Goal: Book appointment/travel/reservation

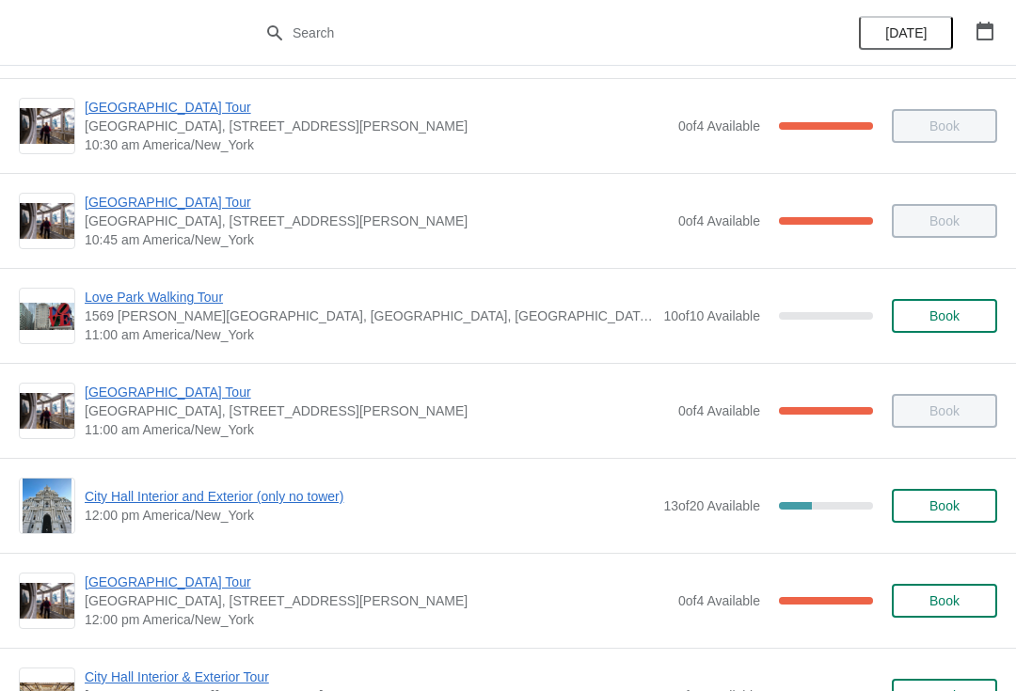
scroll to position [473, 0]
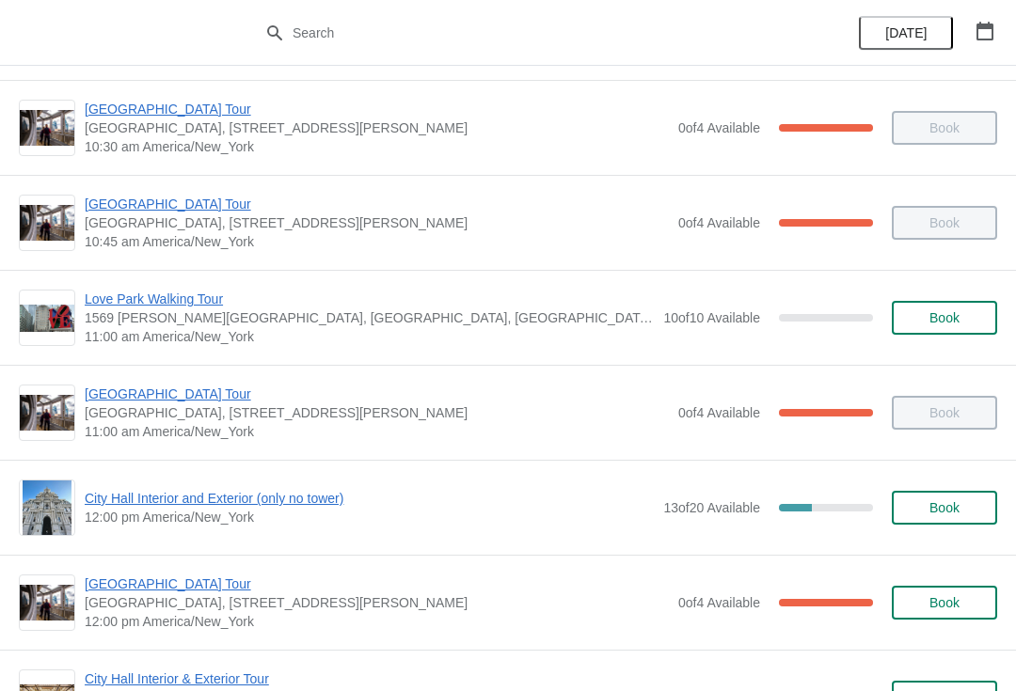
click at [321, 499] on span "City Hall Interior and Exterior (only no tower)" at bounding box center [369, 498] width 569 height 19
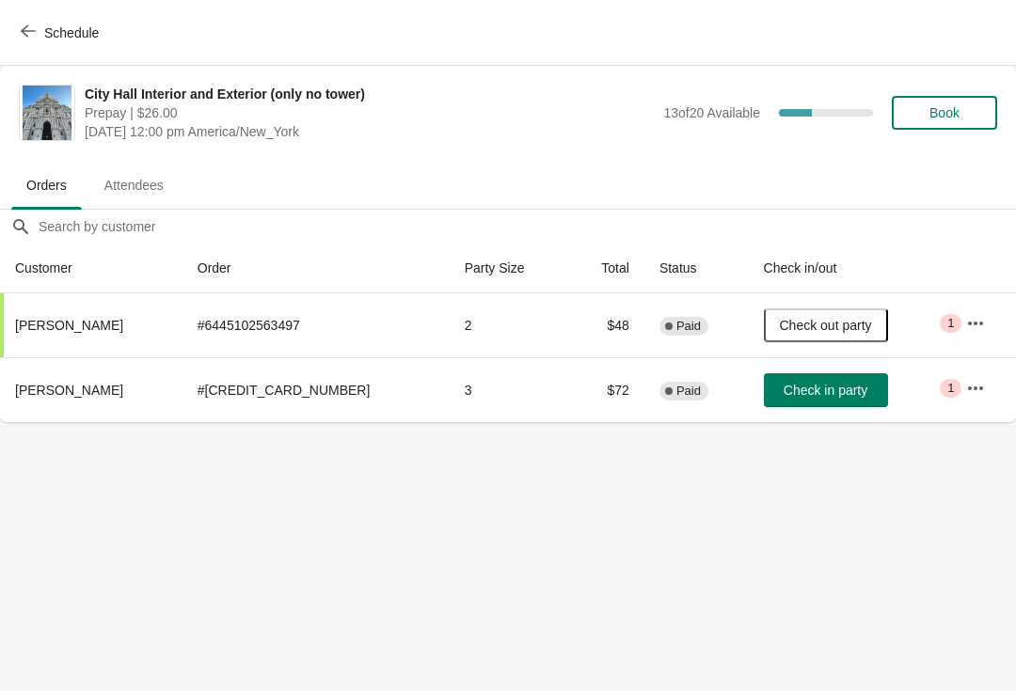
click at [953, 110] on span "Book" at bounding box center [944, 112] width 30 height 15
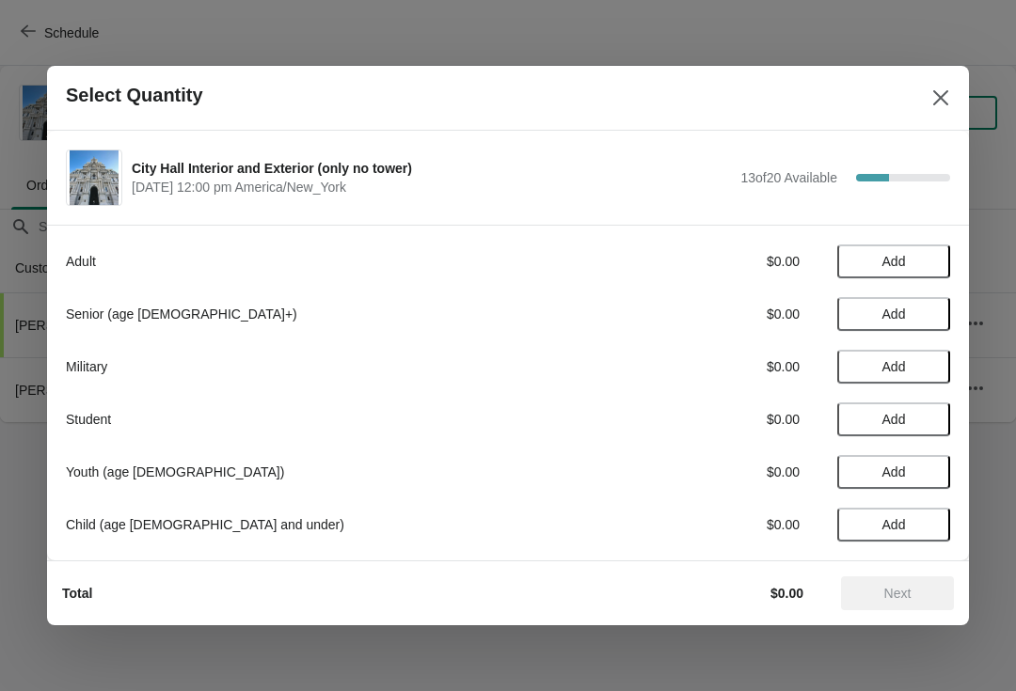
click at [894, 261] on span "Add" at bounding box center [894, 261] width 24 height 15
click at [897, 410] on button "Add" at bounding box center [893, 420] width 113 height 34
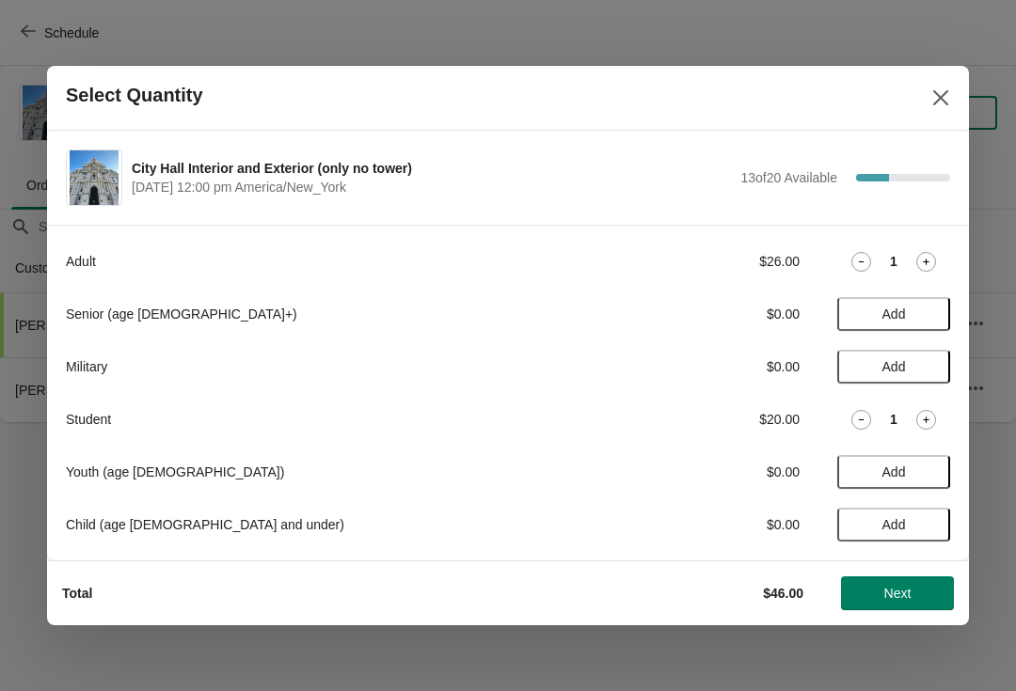
click at [907, 361] on span "Add" at bounding box center [893, 366] width 79 height 15
click at [846, 261] on div "1" at bounding box center [893, 262] width 113 height 20
click at [875, 248] on div "Adult $26.00 1" at bounding box center [508, 262] width 884 height 34
click at [862, 262] on icon at bounding box center [861, 262] width 20 height 20
click at [886, 597] on span "Next" at bounding box center [897, 593] width 27 height 15
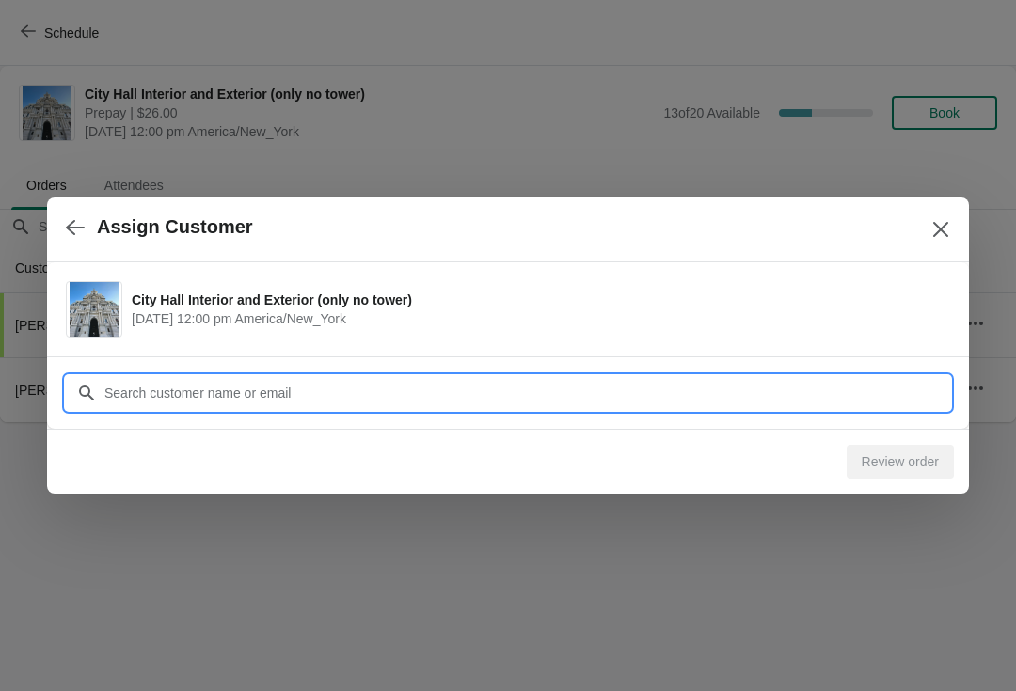
click at [218, 383] on input "Customer" at bounding box center [526, 393] width 846 height 34
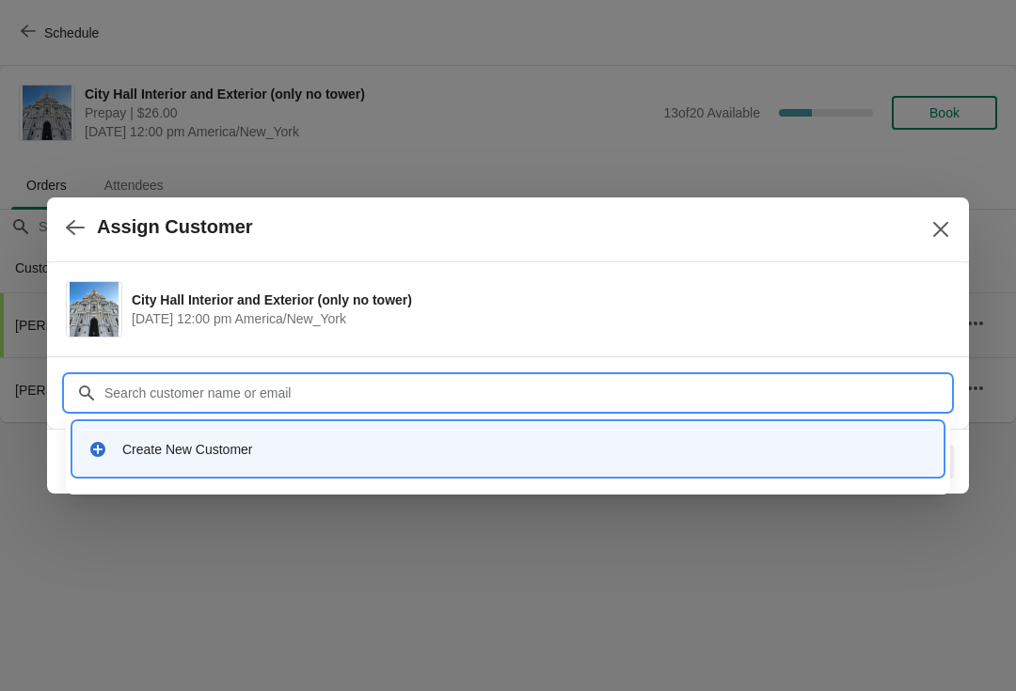
click at [161, 435] on div "Create New Customer" at bounding box center [508, 449] width 854 height 39
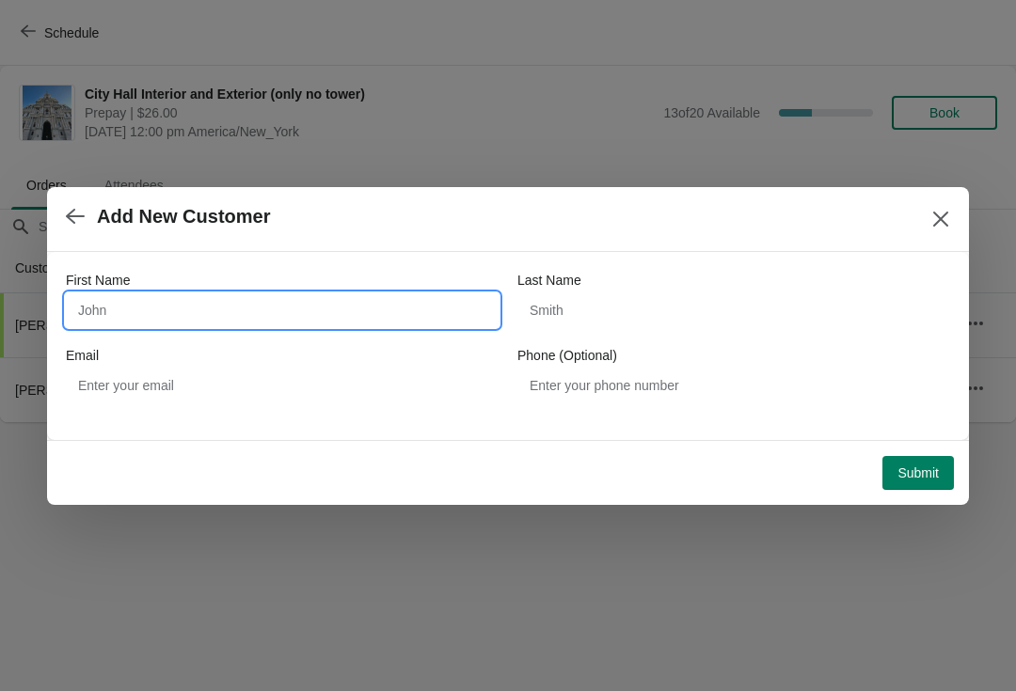
click at [152, 324] on input "First Name" at bounding box center [282, 310] width 433 height 34
type input "Corraine"
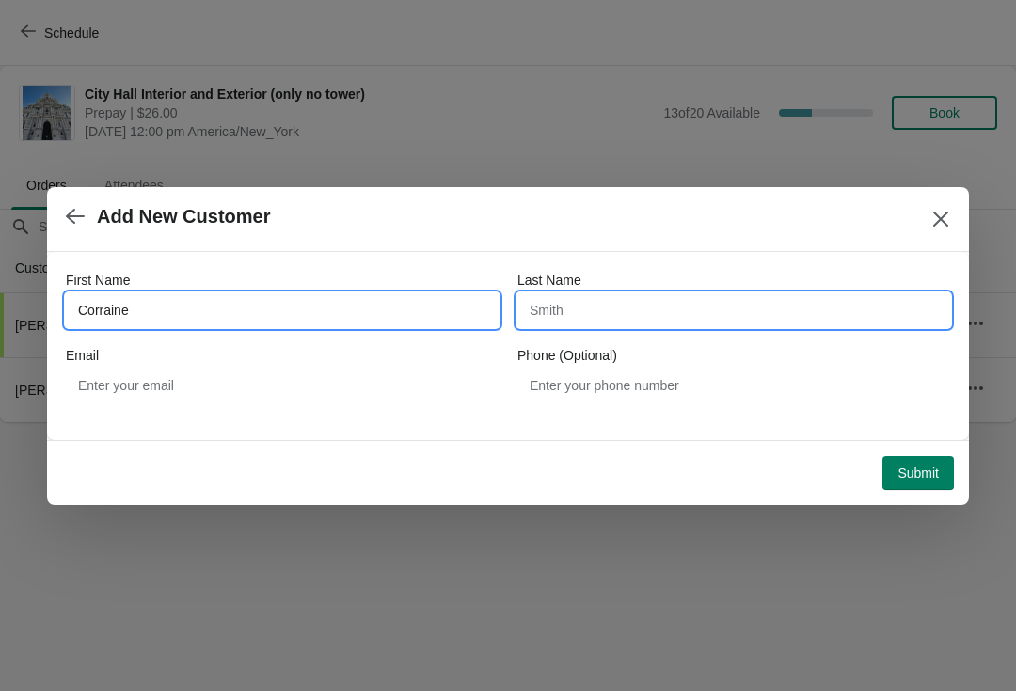
click at [566, 321] on input "Last Name" at bounding box center [733, 310] width 433 height 34
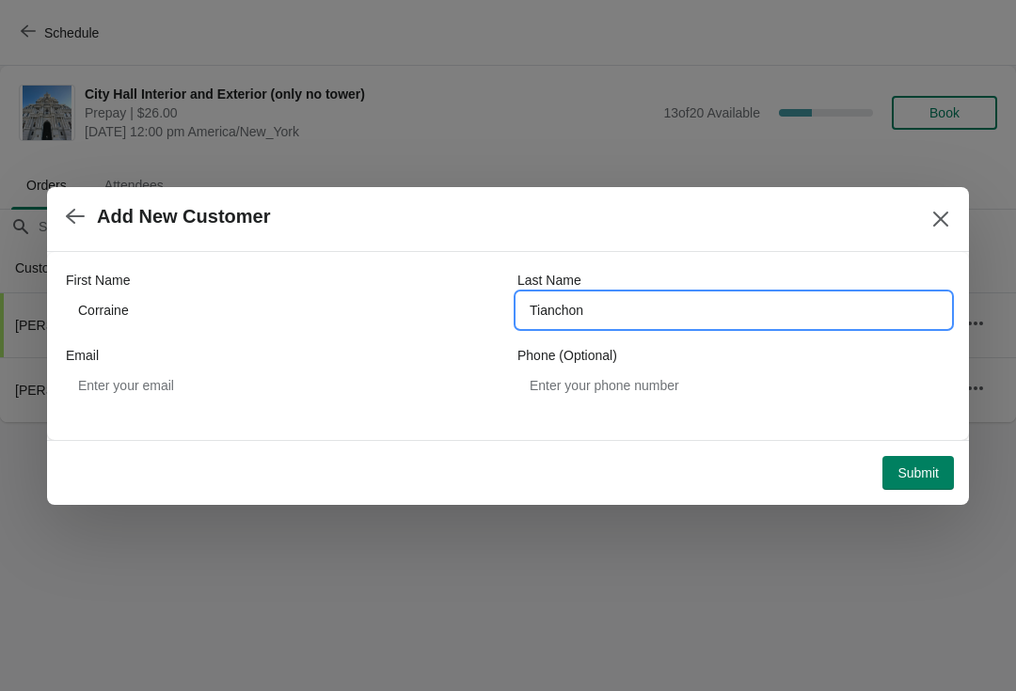
type input "Tianchon"
click at [814, 584] on div at bounding box center [508, 345] width 1016 height 691
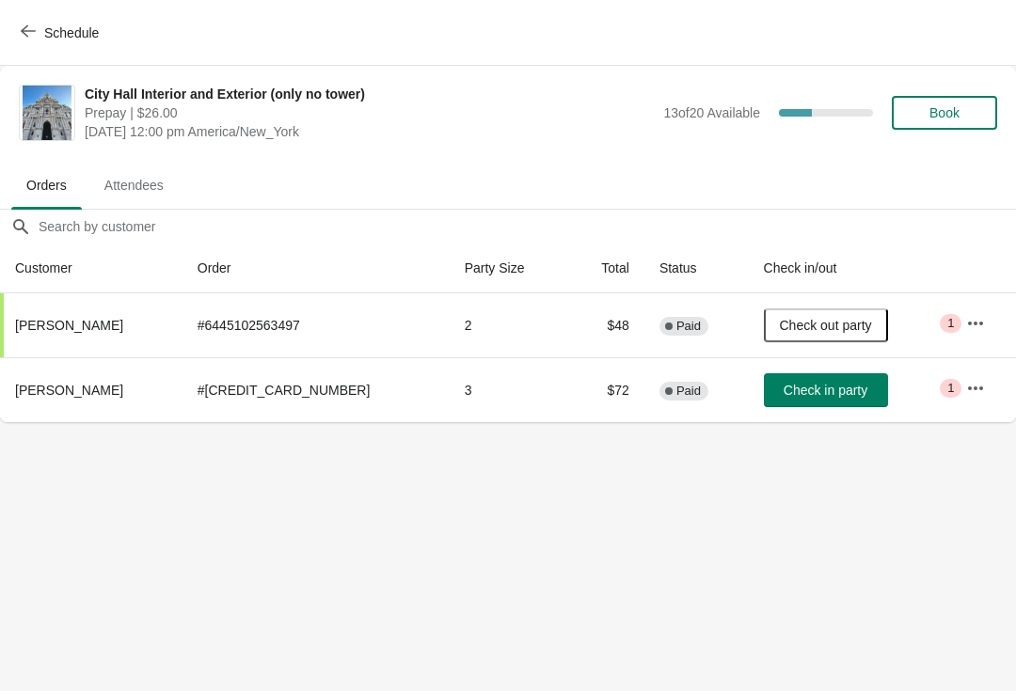
click at [911, 474] on body "Schedule City Hall Interior and Exterior (only no tower) Prepay | $26.00 [DATE]…" at bounding box center [508, 345] width 1016 height 691
click at [963, 101] on button "Book" at bounding box center [944, 113] width 105 height 34
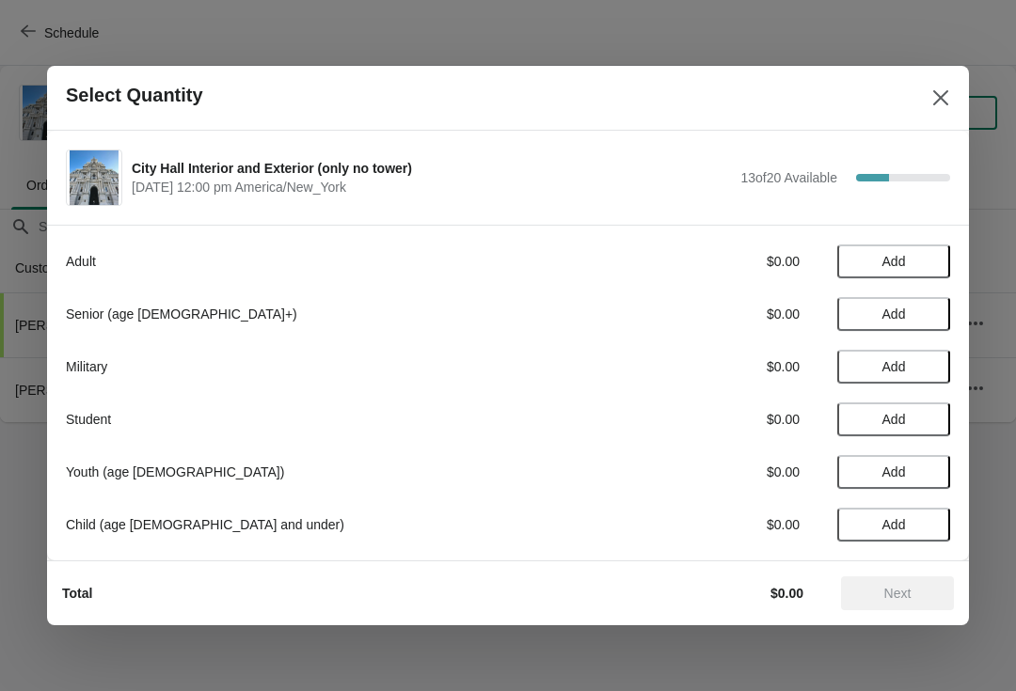
click at [911, 299] on button "Add" at bounding box center [893, 314] width 113 height 34
click at [917, 313] on icon at bounding box center [926, 315] width 20 height 20
click at [855, 315] on icon at bounding box center [861, 315] width 20 height 20
click at [858, 314] on icon at bounding box center [861, 315] width 20 height 20
click at [886, 365] on span "Add" at bounding box center [894, 366] width 24 height 15
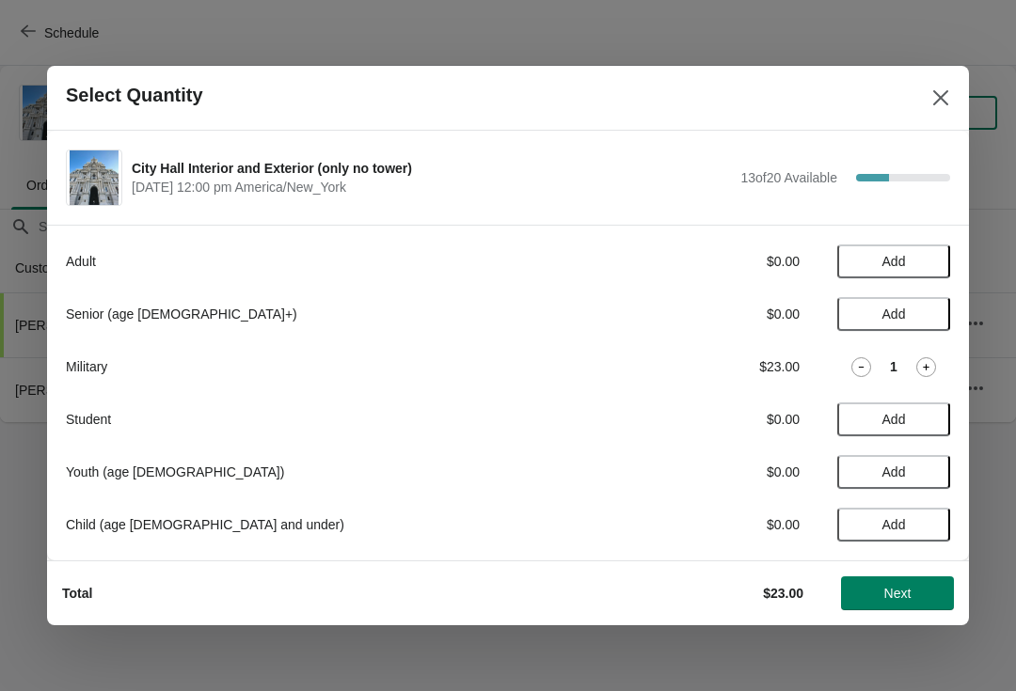
click at [866, 417] on span "Add" at bounding box center [893, 419] width 79 height 15
click at [890, 589] on span "Next" at bounding box center [897, 593] width 27 height 15
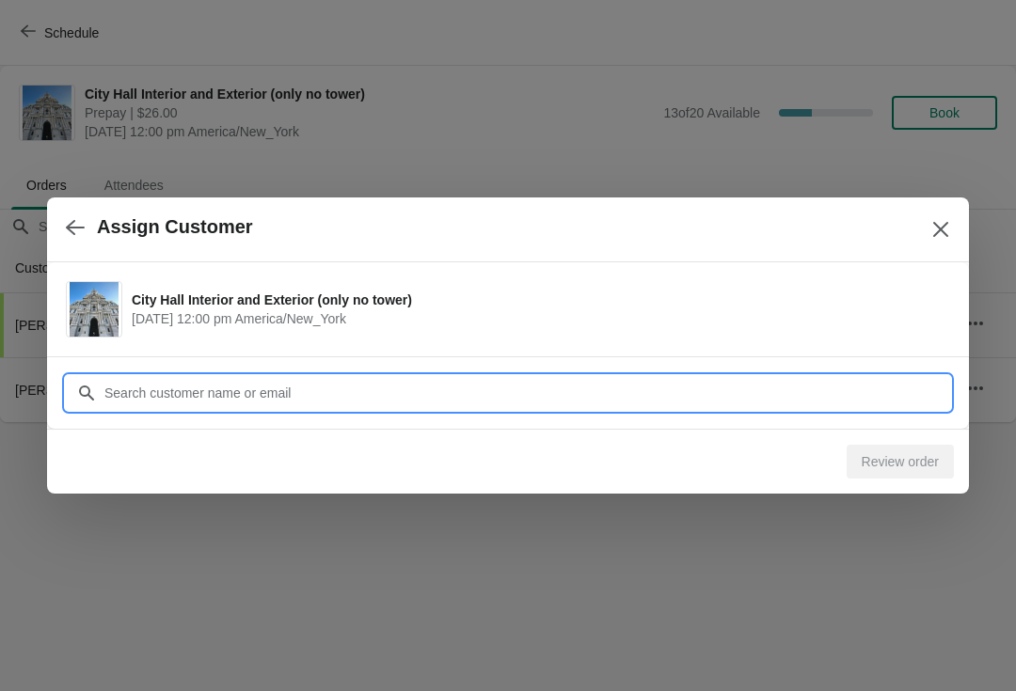
click at [201, 390] on input "Customer" at bounding box center [526, 393] width 846 height 34
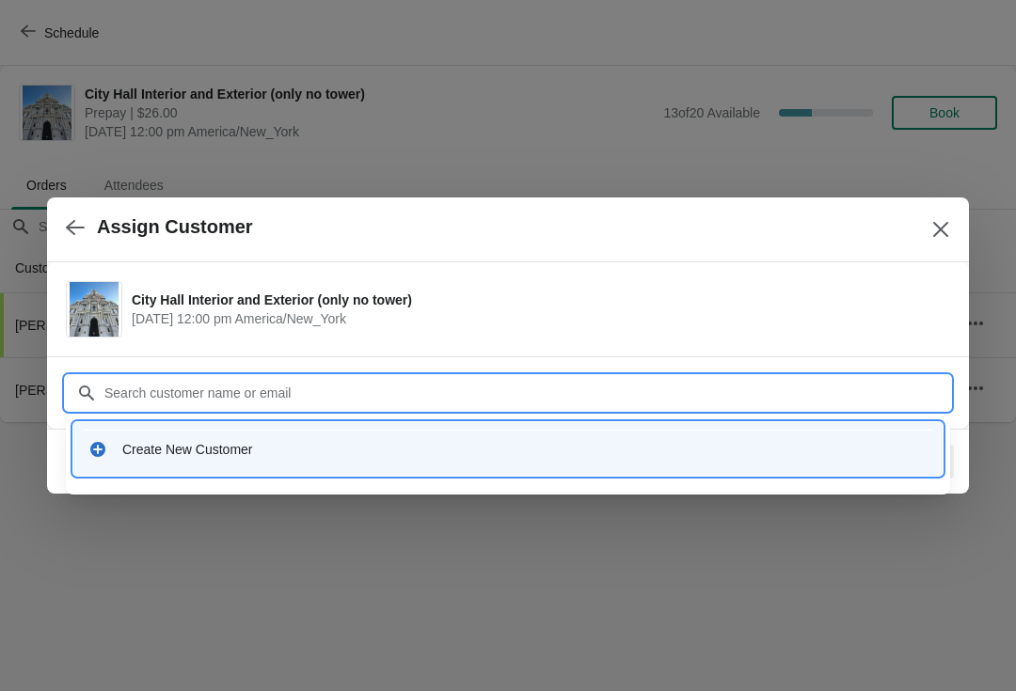
click at [192, 444] on div "Create New Customer" at bounding box center [524, 449] width 805 height 19
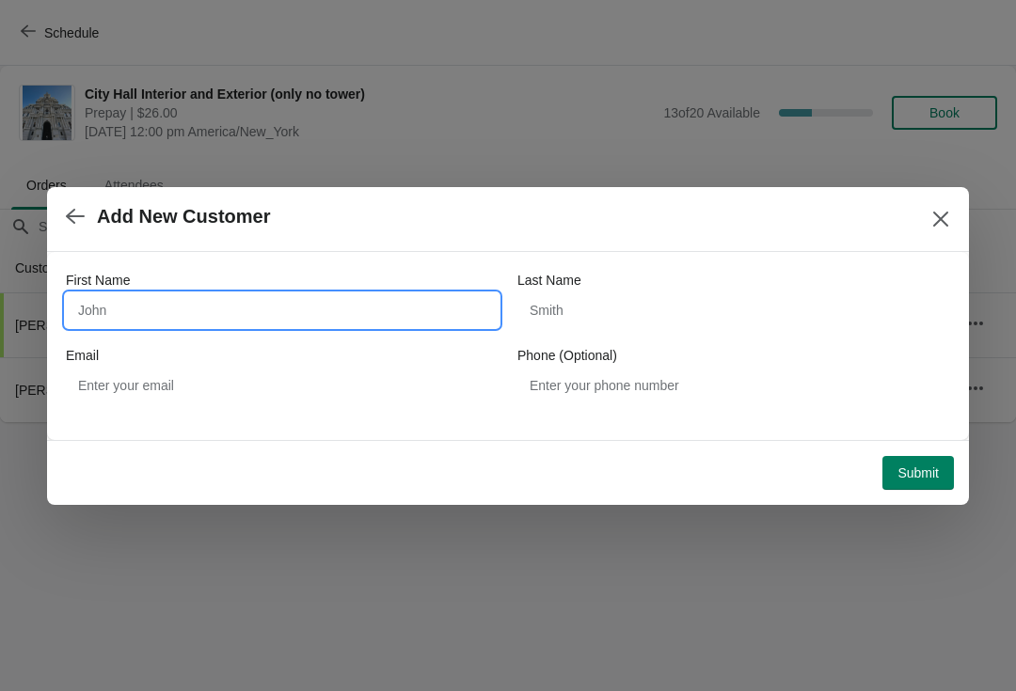
click at [157, 317] on input "First Name" at bounding box center [282, 310] width 433 height 34
type input "Corraine"
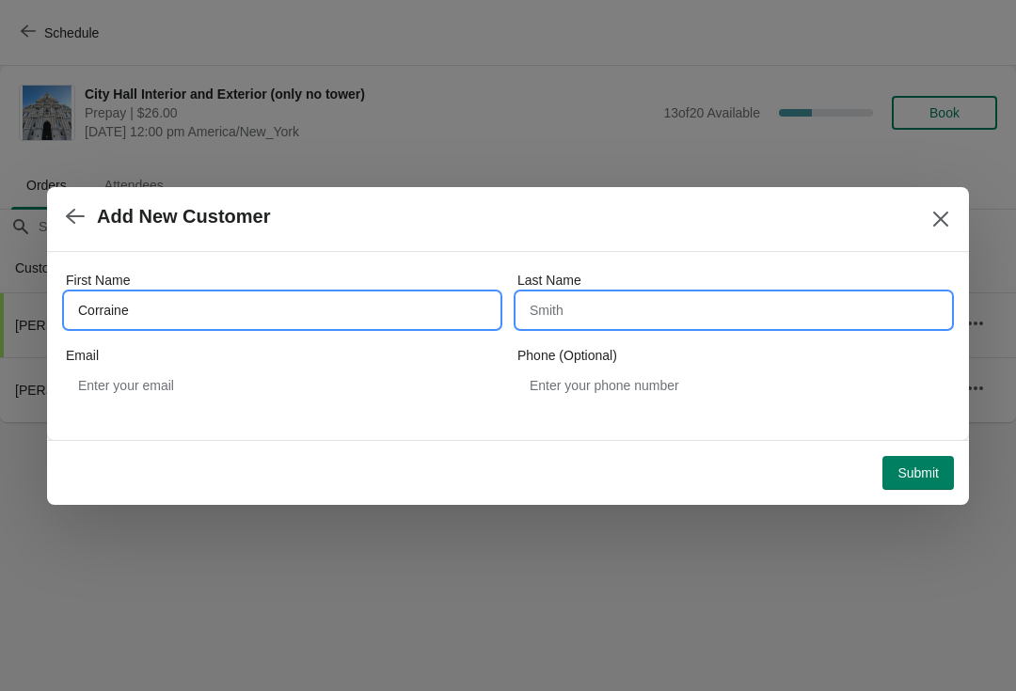
click at [582, 318] on input "Last Name" at bounding box center [733, 310] width 433 height 34
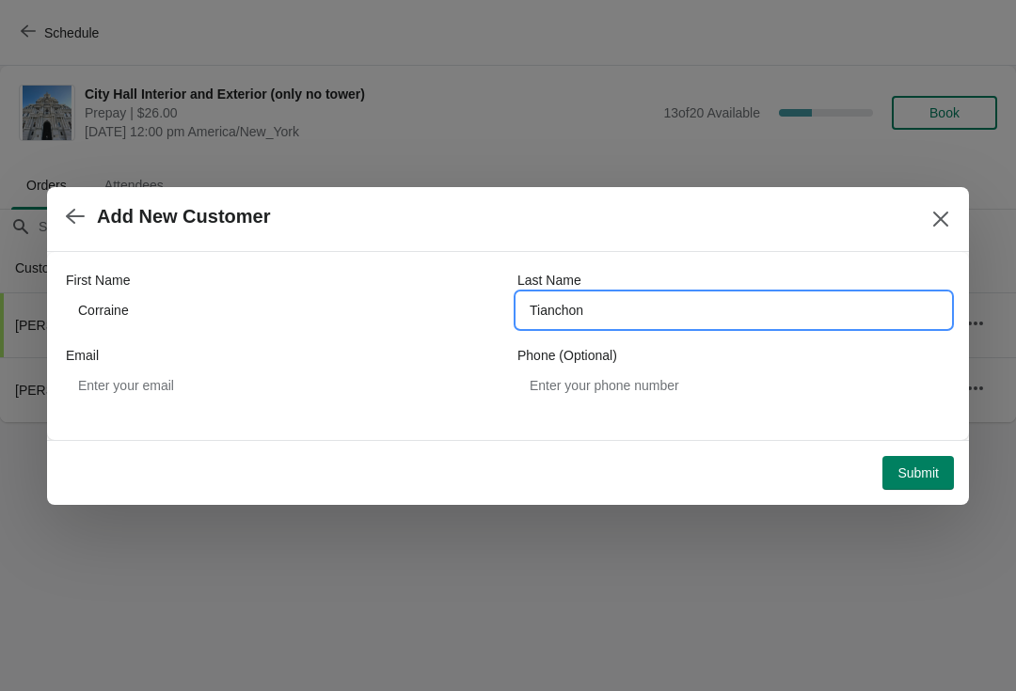
type input "Tianchon"
click at [918, 466] on span "Submit" at bounding box center [917, 473] width 41 height 15
